Goal: Transaction & Acquisition: Purchase product/service

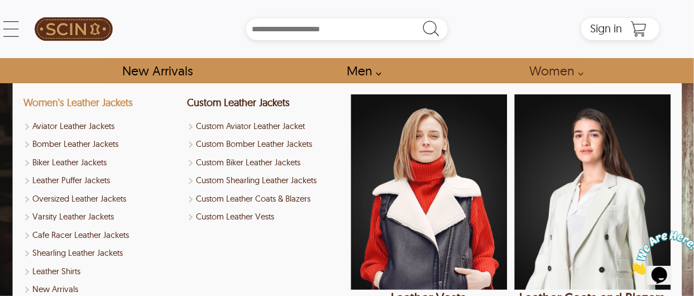
click at [94, 104] on link "Women's Leather Jackets" at bounding box center [77, 102] width 109 height 13
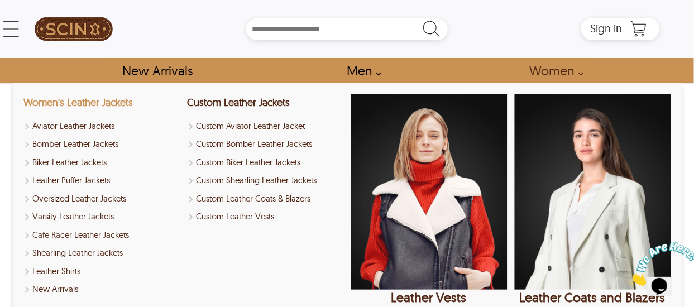
click at [94, 104] on link "Women's Leather Jackets" at bounding box center [77, 102] width 109 height 13
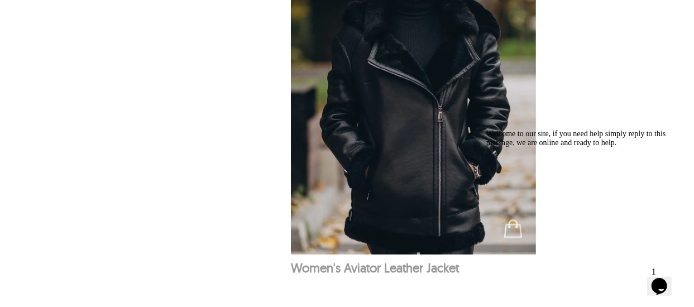
scroll to position [537, 0]
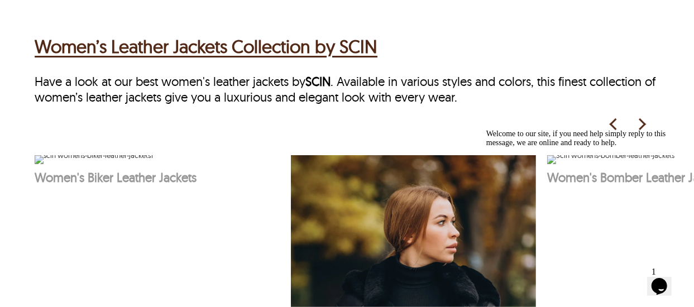
click at [153, 164] on img at bounding box center [94, 159] width 118 height 9
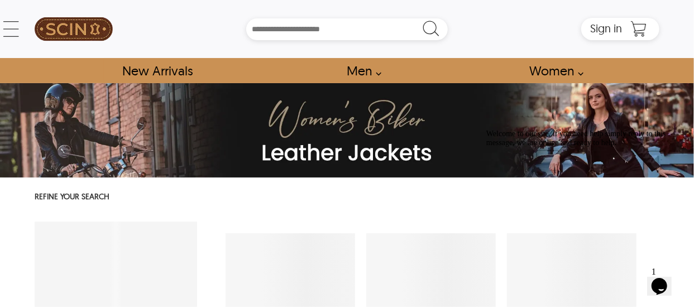
select select "********"
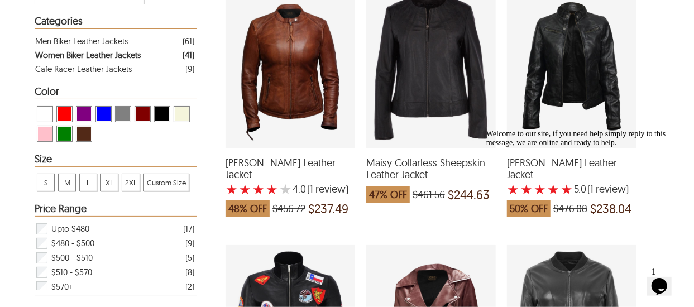
scroll to position [235, 0]
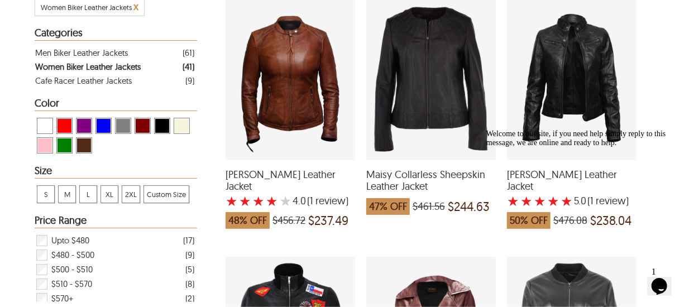
click at [299, 175] on span "[PERSON_NAME] Leather Jacket" at bounding box center [291, 181] width 130 height 24
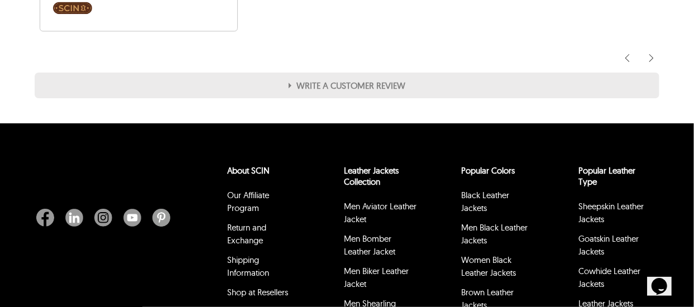
scroll to position [1343, 0]
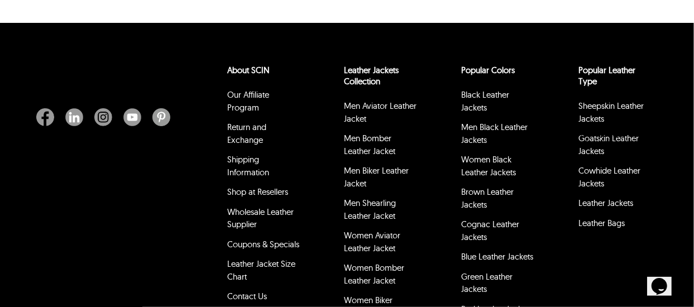
click at [352, 128] on li "Men Aviator Leather Jacket" at bounding box center [381, 114] width 77 height 32
click at [466, 191] on link "Brown Leather Jackets" at bounding box center [487, 197] width 52 height 23
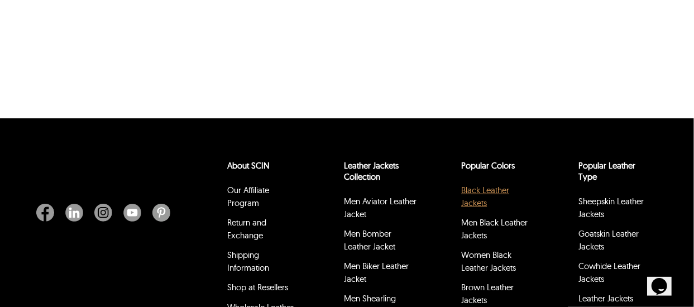
click at [466, 191] on ul "Black Leather Jackets Men Black Leather Jackets Women Black Leather Jackets Bro…" at bounding box center [497, 310] width 77 height 254
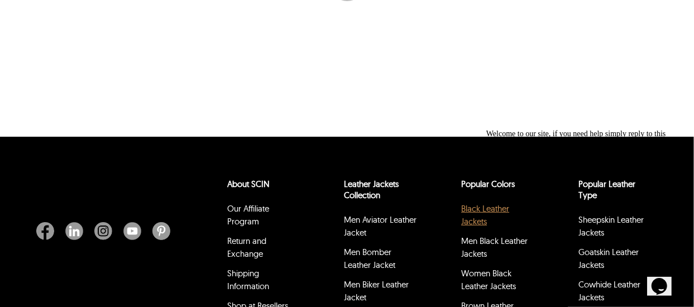
select select "********"
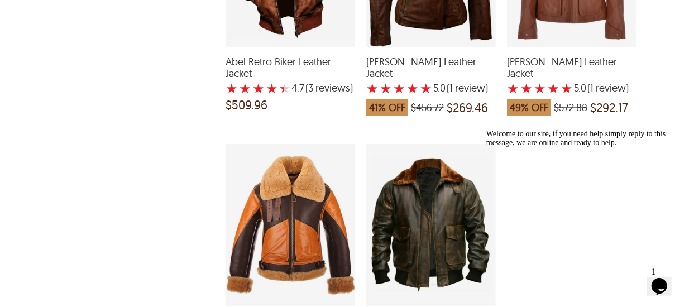
scroll to position [2956, 0]
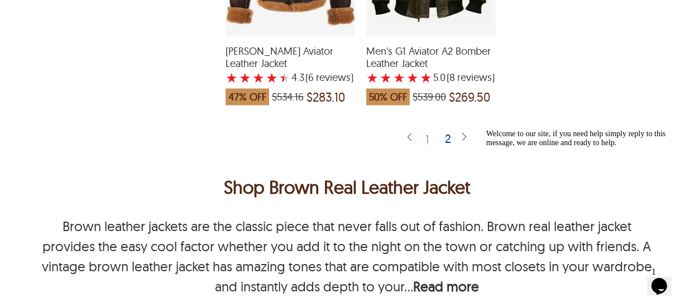
click at [449, 133] on div "2" at bounding box center [448, 138] width 16 height 11
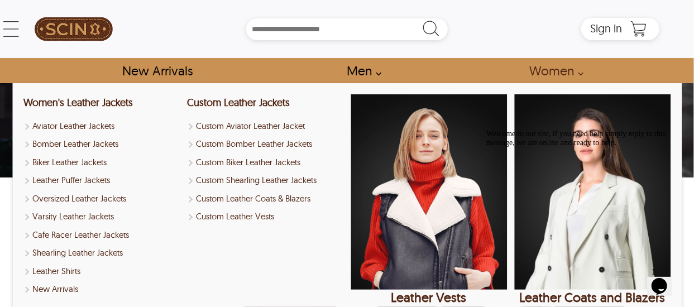
click at [568, 81] on link "Women" at bounding box center [553, 70] width 73 height 25
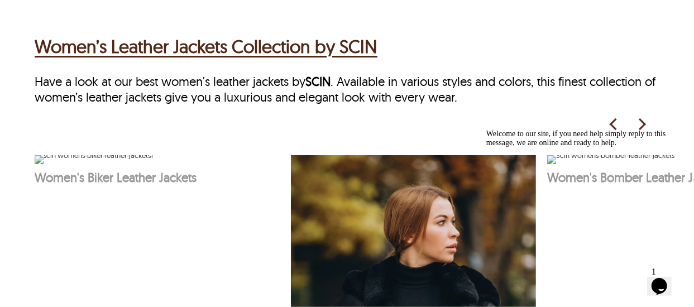
scroll to position [806, 0]
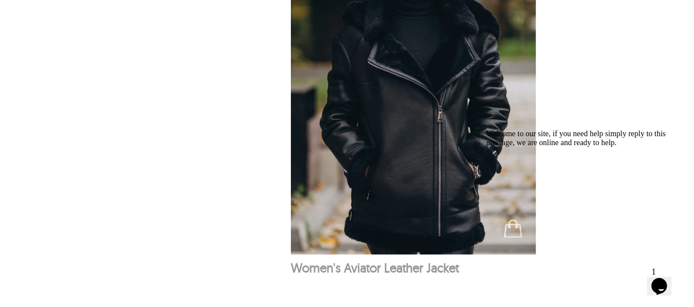
select select "********"
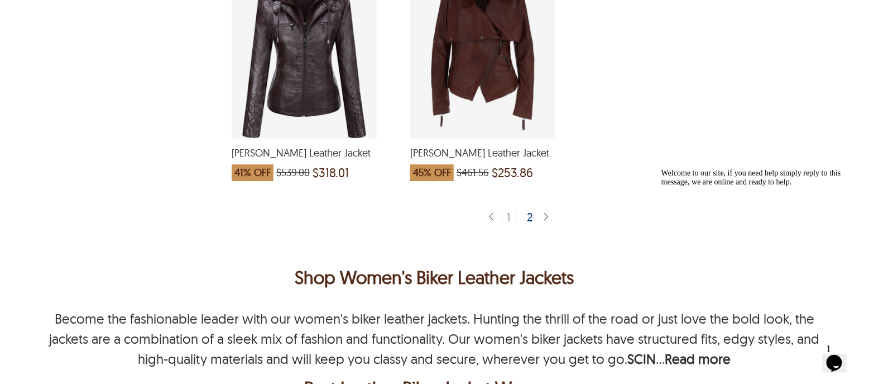
scroll to position [3358, 0]
